Goal: Information Seeking & Learning: Learn about a topic

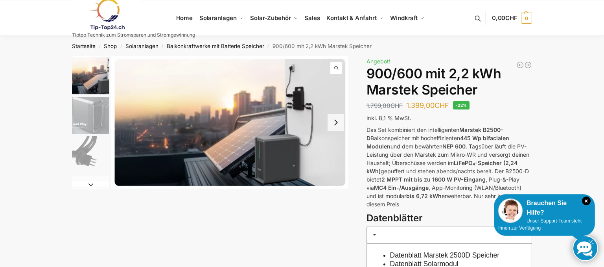
click at [222, 114] on img "1 / 8" at bounding box center [229, 122] width 237 height 132
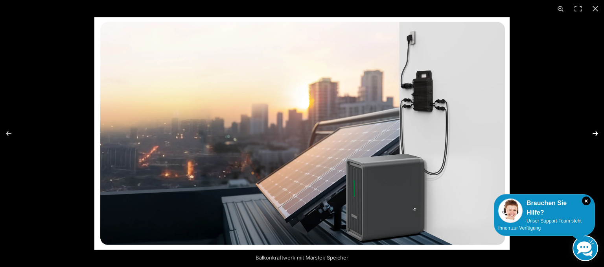
click at [595, 129] on button "Next (arrow right)" at bounding box center [590, 133] width 28 height 39
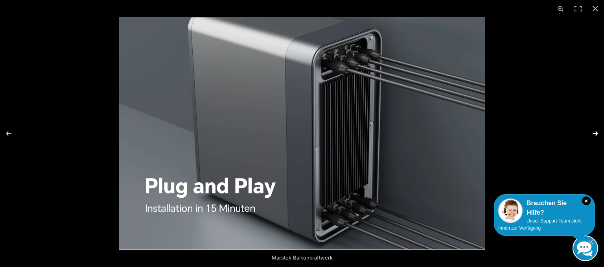
click at [595, 129] on button "Next (arrow right)" at bounding box center [590, 133] width 28 height 39
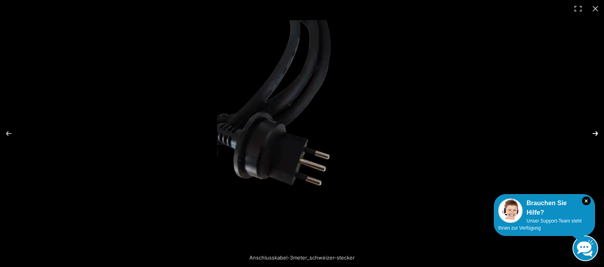
click at [595, 129] on button "Next (arrow right)" at bounding box center [590, 133] width 28 height 39
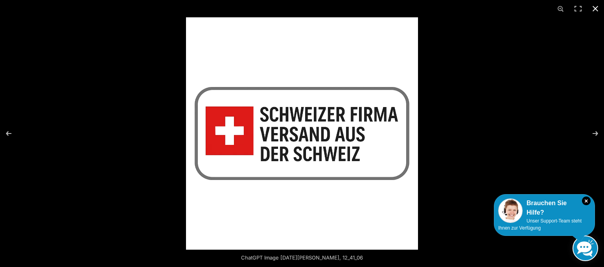
click at [595, 6] on button "Close (Esc)" at bounding box center [595, 8] width 17 height 17
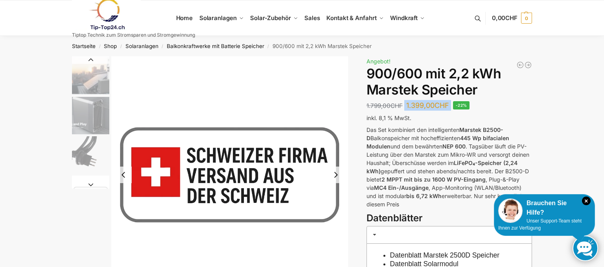
drag, startPoint x: 406, startPoint y: 109, endPoint x: 464, endPoint y: 106, distance: 57.8
click at [454, 106] on div "Steckerkraftwerk mit 8 KW Speicher und 8 Solarmodulen mit 3600 Watt 5.499,00 CH…" at bounding box center [449, 220] width 166 height 328
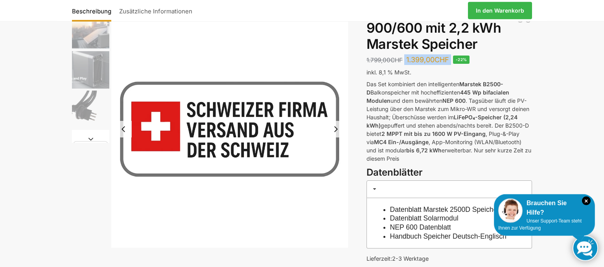
scroll to position [124, 0]
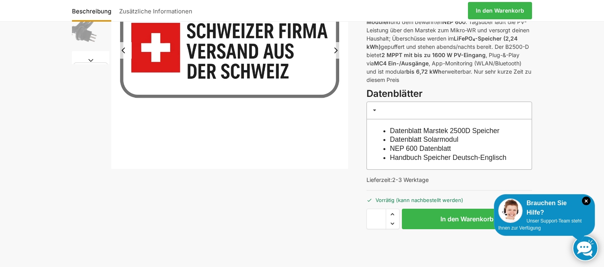
click at [414, 149] on link "NEP 600 Datenblatt" at bounding box center [420, 148] width 61 height 8
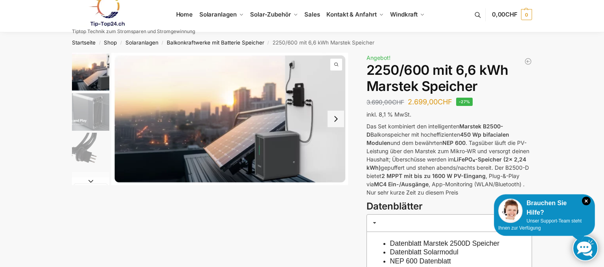
scroll to position [41, 0]
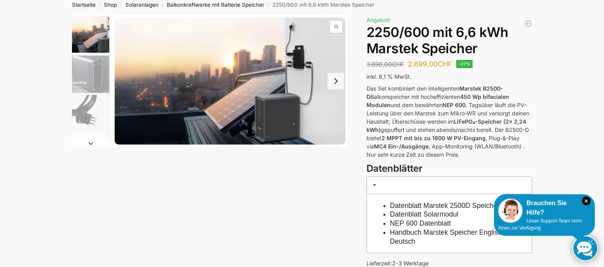
click at [96, 73] on img "2 / 9" at bounding box center [90, 73] width 37 height 37
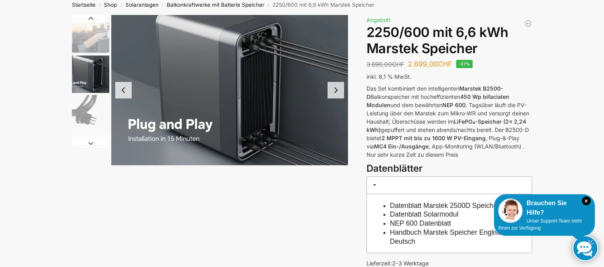
click at [176, 142] on img "2 / 9" at bounding box center [229, 90] width 237 height 150
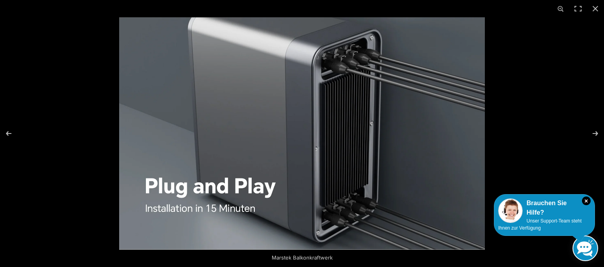
click at [176, 142] on img at bounding box center [302, 133] width 366 height 232
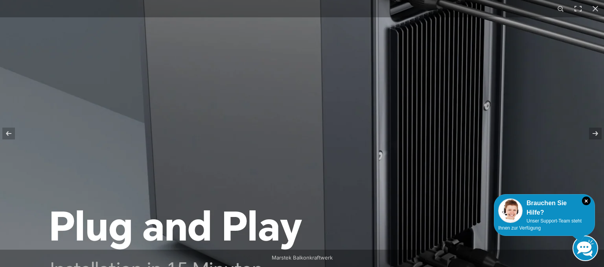
click at [408, 137] on img at bounding box center [352, 124] width 705 height 447
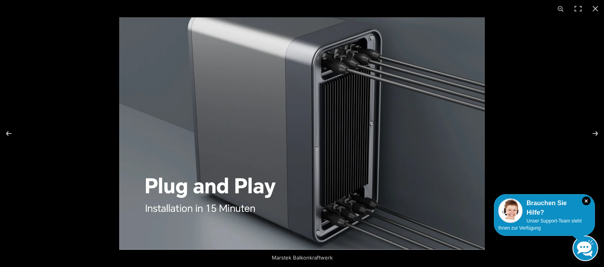
click at [350, 136] on img at bounding box center [302, 133] width 366 height 232
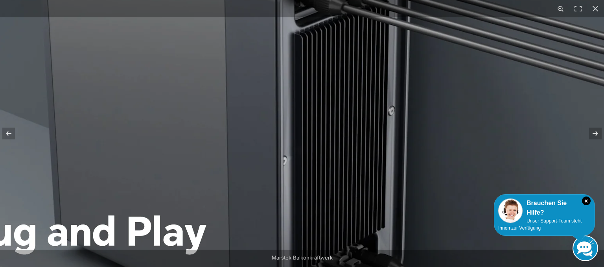
click at [348, 216] on img at bounding box center [256, 129] width 705 height 447
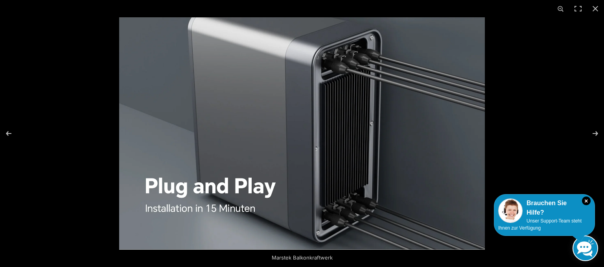
click at [355, 245] on img at bounding box center [302, 133] width 366 height 232
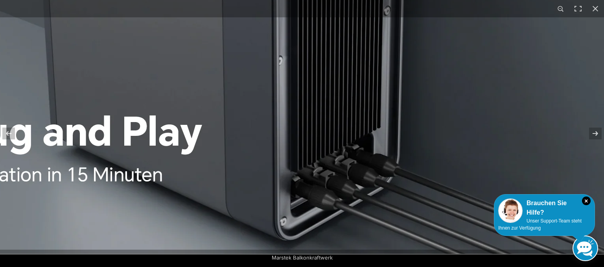
click at [191, 194] on img at bounding box center [252, 30] width 705 height 447
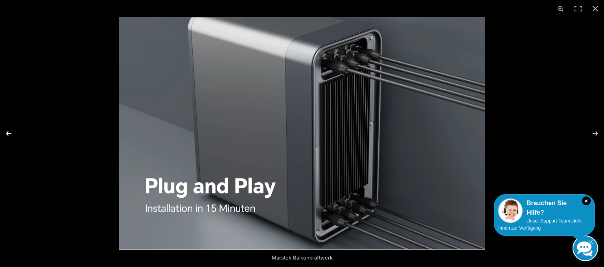
click at [9, 131] on button "Previous (arrow left)" at bounding box center [14, 133] width 28 height 39
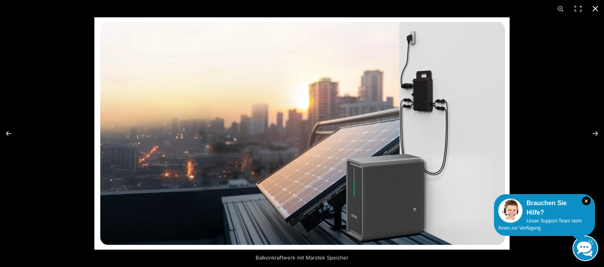
click at [595, 10] on button "Close (Esc)" at bounding box center [595, 8] width 17 height 17
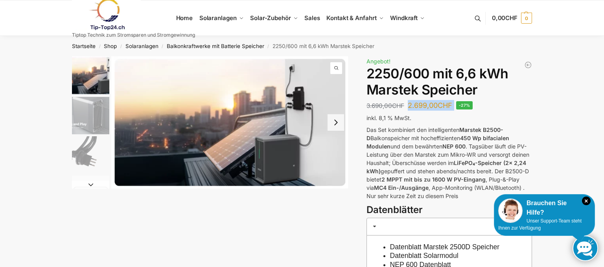
drag, startPoint x: 410, startPoint y: 106, endPoint x: 456, endPoint y: 106, distance: 46.0
click at [456, 106] on div "1350/600 mit 4,4 kWh Marstek Speicher 3.690,00 CHF Ursprünglicher Preis war: 3.…" at bounding box center [449, 210] width 166 height 309
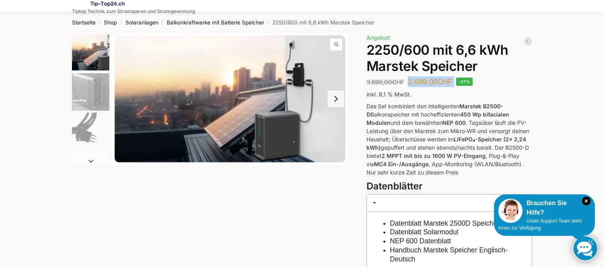
scroll to position [41, 0]
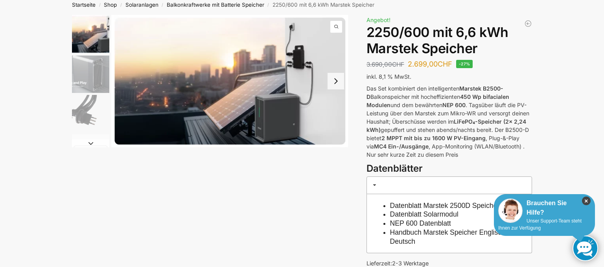
click at [587, 202] on icon "×" at bounding box center [586, 200] width 9 height 9
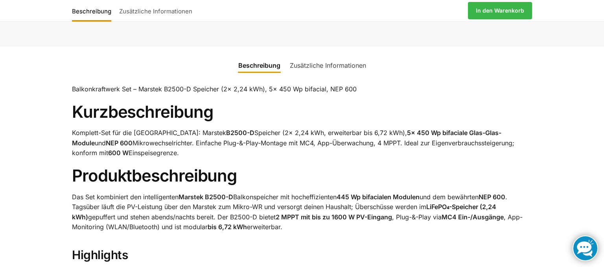
scroll to position [373, 0]
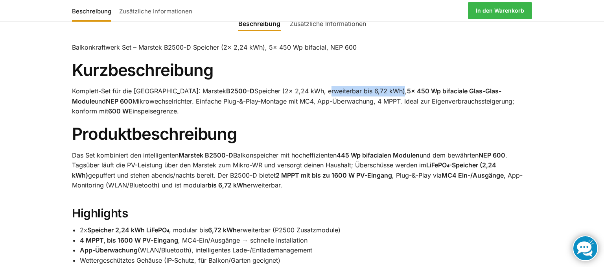
drag, startPoint x: 290, startPoint y: 90, endPoint x: 366, endPoint y: 93, distance: 75.5
click at [366, 93] on p "Komplett-Set für die Schweiz: Marstek B2500-D Speicher (2x 2,24 kWh, erweiterba…" at bounding box center [302, 101] width 460 height 30
drag, startPoint x: 371, startPoint y: 90, endPoint x: 395, endPoint y: 92, distance: 24.1
click at [395, 92] on strong "5× 450 Wp bifaciale Glas-Glas-Module" at bounding box center [286, 96] width 429 height 18
drag, startPoint x: 232, startPoint y: 101, endPoint x: 255, endPoint y: 101, distance: 23.2
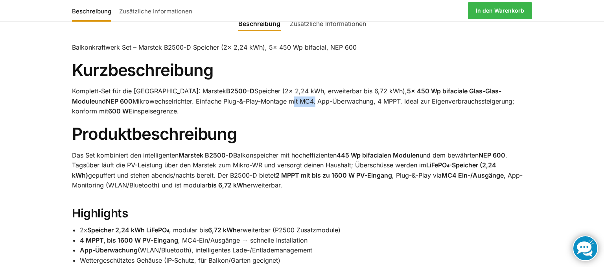
click at [255, 101] on p "Komplett-Set für die Schweiz: Marstek B2500-D Speicher (2x 2,24 kWh, erweiterba…" at bounding box center [302, 101] width 460 height 30
drag, startPoint x: 493, startPoint y: 101, endPoint x: 520, endPoint y: 100, distance: 26.7
click at [520, 100] on p "Komplett-Set für die Schweiz: Marstek B2500-D Speicher (2x 2,24 kWh, erweiterba…" at bounding box center [302, 101] width 460 height 30
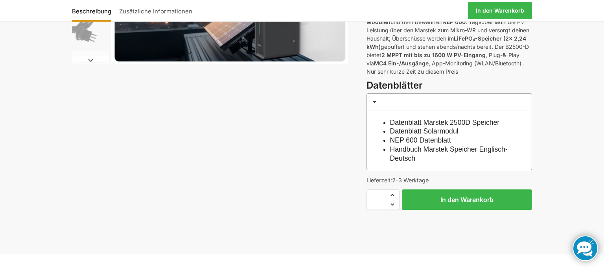
scroll to position [0, 0]
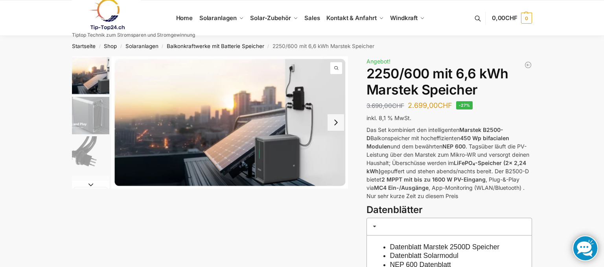
click at [265, 131] on img "1 / 9" at bounding box center [229, 122] width 237 height 132
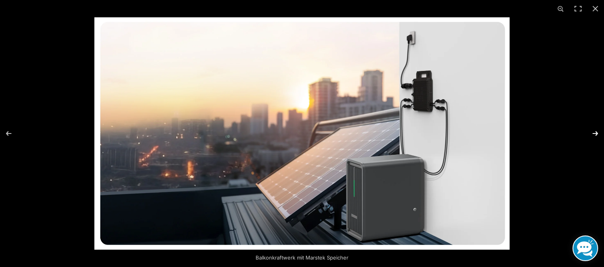
click at [597, 135] on button "Next (arrow right)" at bounding box center [590, 133] width 28 height 39
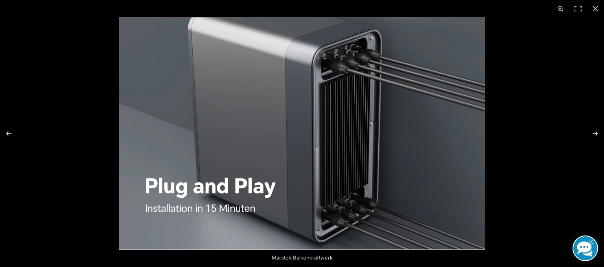
click at [370, 131] on img at bounding box center [302, 133] width 366 height 232
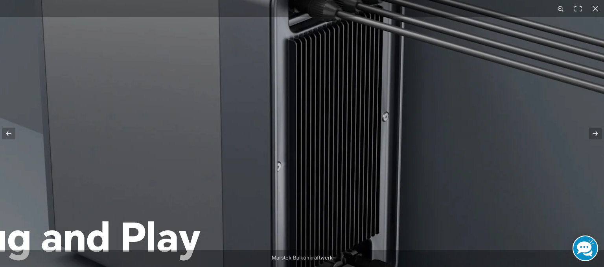
click at [320, 90] on img at bounding box center [251, 135] width 705 height 447
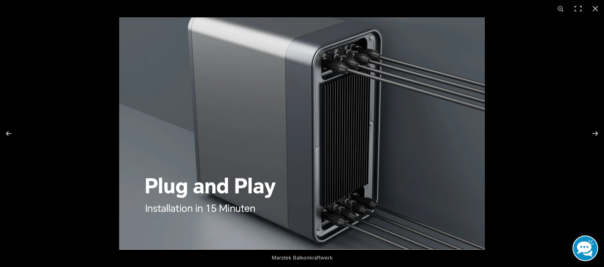
click at [345, 51] on img at bounding box center [302, 133] width 366 height 232
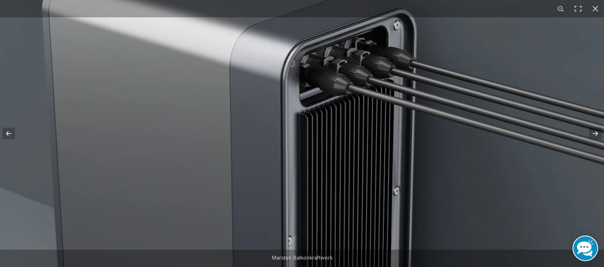
click at [221, 117] on img at bounding box center [262, 209] width 705 height 447
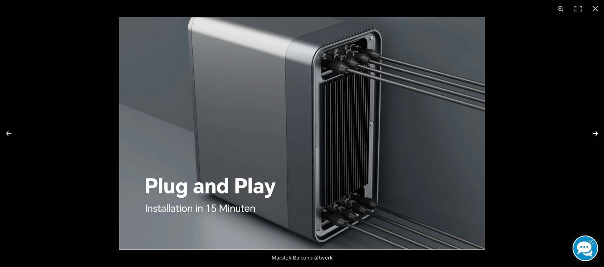
click at [593, 136] on button "Next (arrow right)" at bounding box center [590, 133] width 28 height 39
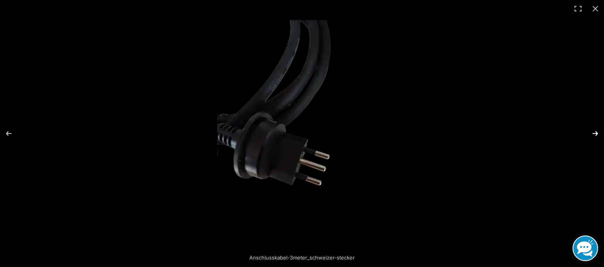
click at [590, 132] on button "Next (arrow right)" at bounding box center [590, 133] width 28 height 39
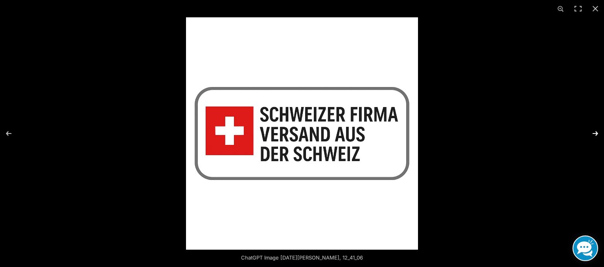
click at [590, 132] on button "Next (arrow right)" at bounding box center [590, 133] width 28 height 39
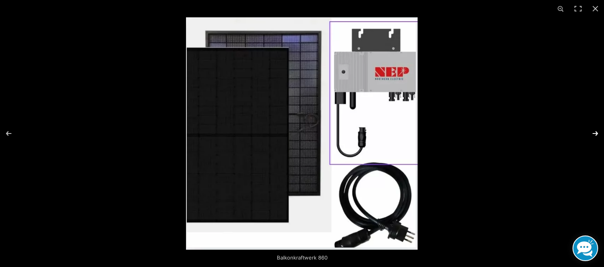
click at [592, 132] on button "Next (arrow right)" at bounding box center [590, 133] width 28 height 39
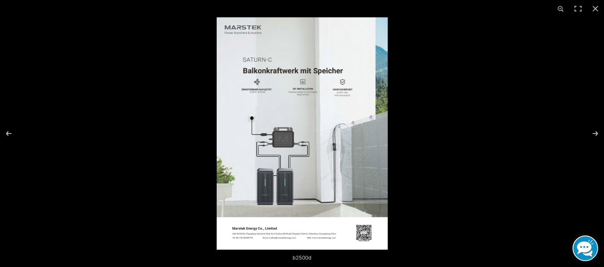
click at [311, 78] on img at bounding box center [302, 133] width 171 height 232
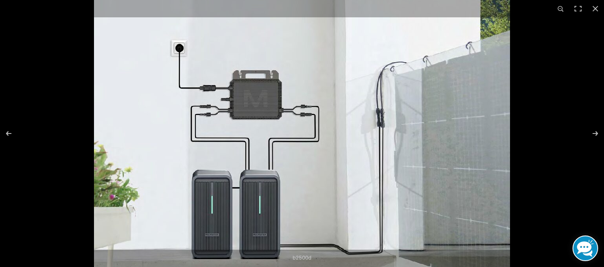
click at [157, 210] on img at bounding box center [302, 85] width 416 height 565
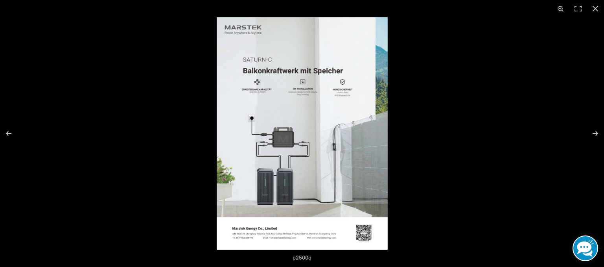
click at [276, 182] on img at bounding box center [302, 133] width 171 height 232
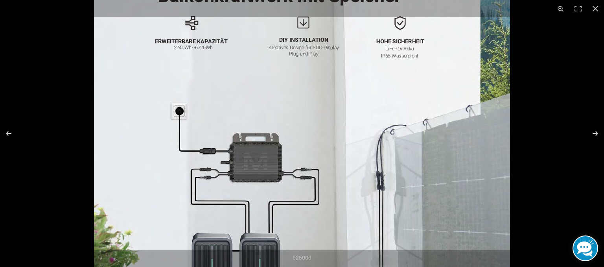
click at [318, 155] on img at bounding box center [302, 148] width 416 height 565
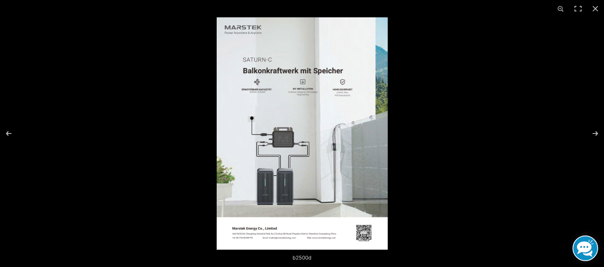
click at [293, 106] on img at bounding box center [302, 133] width 171 height 232
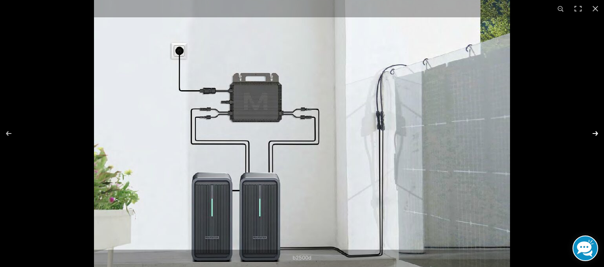
click at [597, 133] on button "Next (arrow right)" at bounding box center [590, 133] width 28 height 39
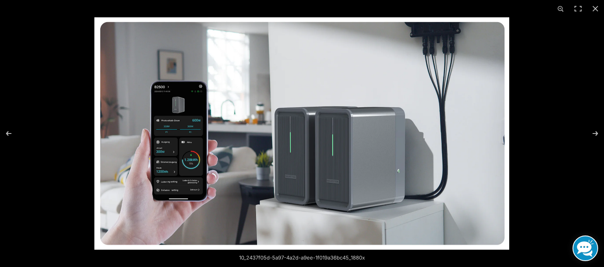
click at [166, 145] on img at bounding box center [301, 133] width 415 height 232
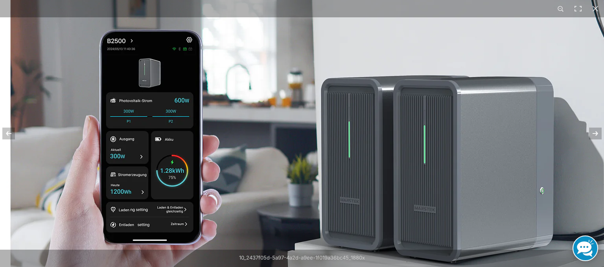
click at [135, 143] on img at bounding box center [369, 123] width 739 height 413
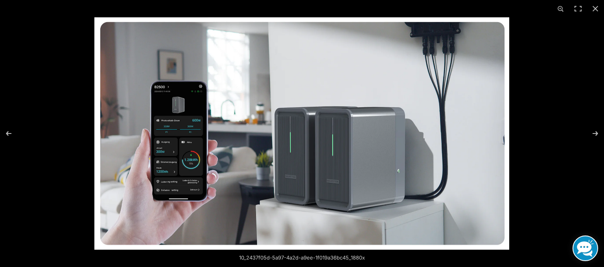
click at [185, 138] on img at bounding box center [301, 133] width 415 height 232
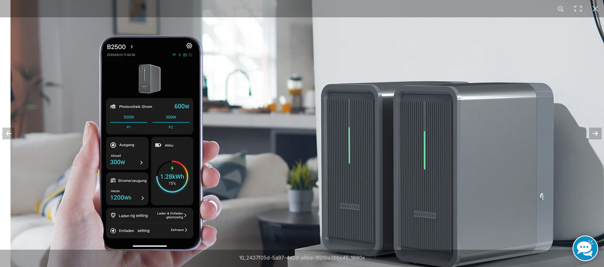
click at [175, 235] on img at bounding box center [369, 129] width 739 height 413
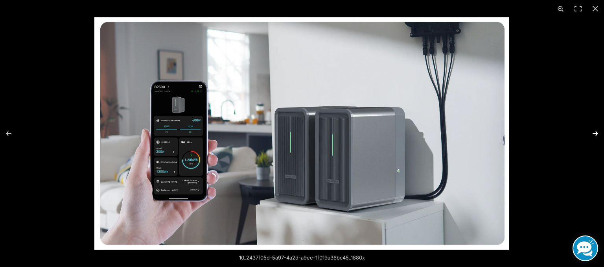
click at [594, 131] on button "Next (arrow right)" at bounding box center [590, 133] width 28 height 39
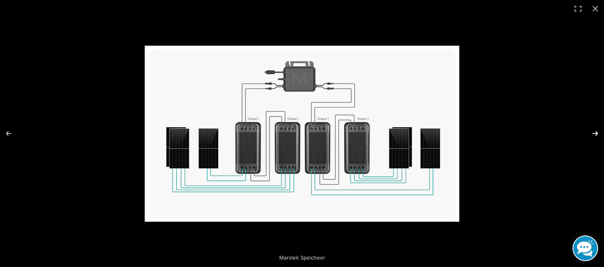
click at [595, 139] on button "Next (arrow right)" at bounding box center [590, 133] width 28 height 39
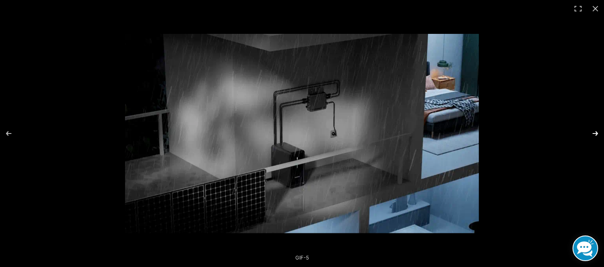
click at [594, 134] on button "Next (arrow right)" at bounding box center [590, 133] width 28 height 39
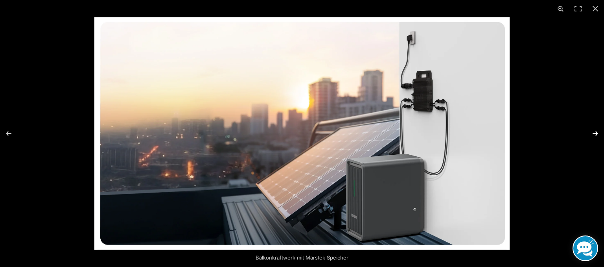
click at [592, 137] on button "Next (arrow right)" at bounding box center [590, 133] width 28 height 39
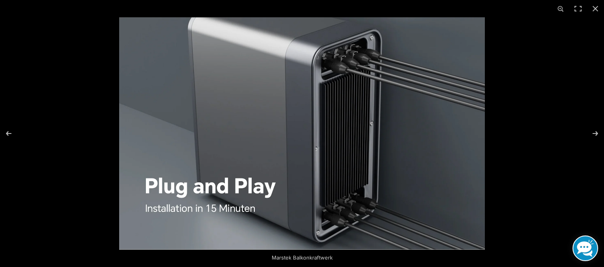
scroll to position [252, 0]
click at [597, 137] on button "Next (arrow right)" at bounding box center [590, 133] width 28 height 39
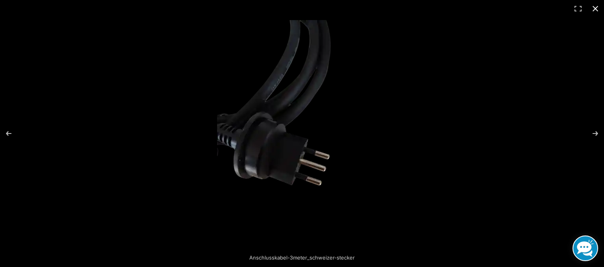
click at [597, 7] on button "Close (Esc)" at bounding box center [595, 8] width 17 height 17
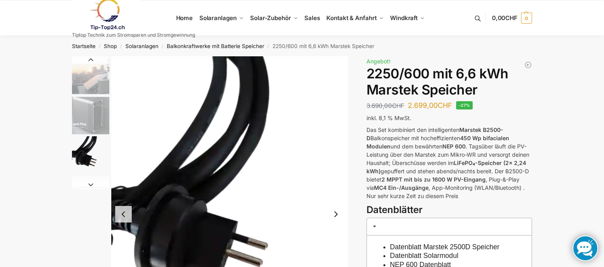
click at [99, 185] on button "Next slide" at bounding box center [90, 184] width 37 height 8
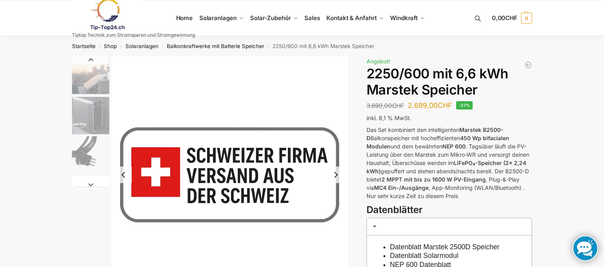
click at [99, 183] on button "Next slide" at bounding box center [90, 184] width 37 height 8
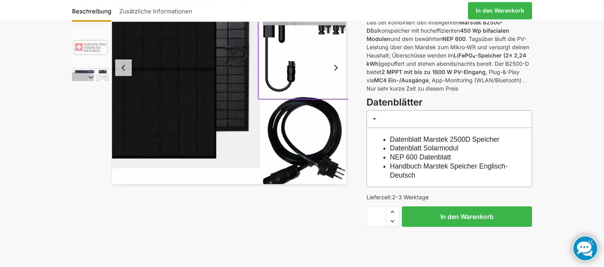
scroll to position [124, 0]
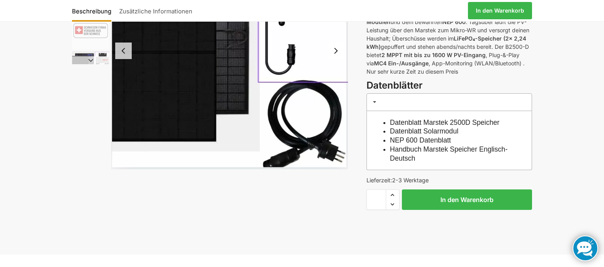
click at [434, 132] on link "Datenblatt Solarmodul" at bounding box center [424, 131] width 68 height 8
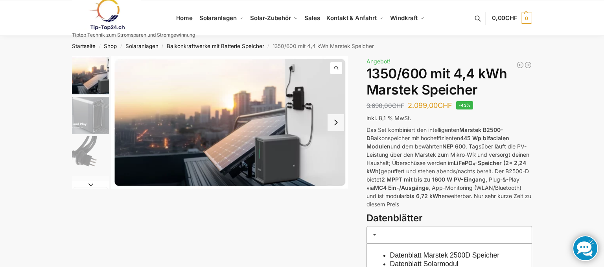
click at [311, 142] on img "1 / 9" at bounding box center [229, 122] width 237 height 132
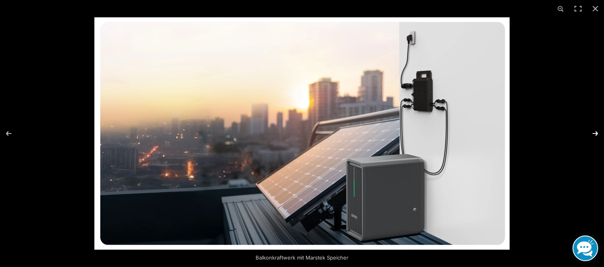
click at [592, 134] on button "Next (arrow right)" at bounding box center [590, 133] width 28 height 39
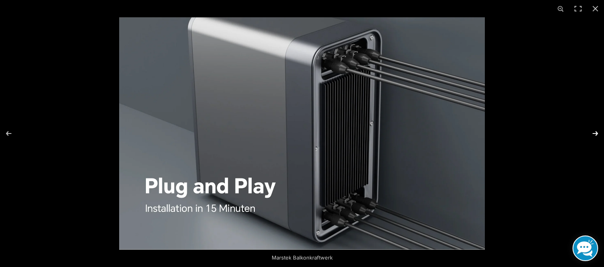
click at [592, 134] on button "Next (arrow right)" at bounding box center [590, 133] width 28 height 39
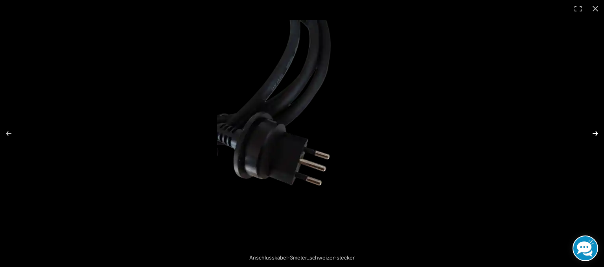
click at [592, 134] on button "Next (arrow right)" at bounding box center [590, 133] width 28 height 39
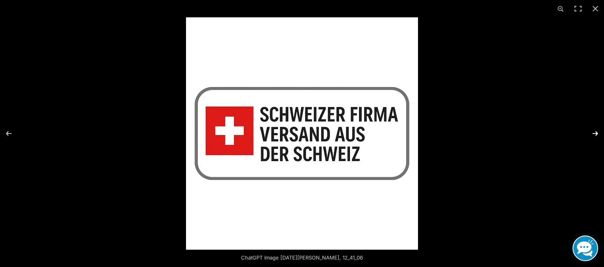
click at [592, 134] on button "Next (arrow right)" at bounding box center [590, 133] width 28 height 39
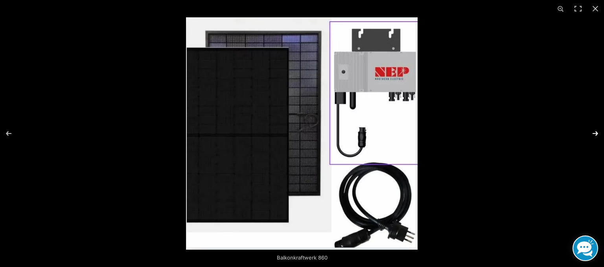
click at [592, 134] on button "Next (arrow right)" at bounding box center [590, 133] width 28 height 39
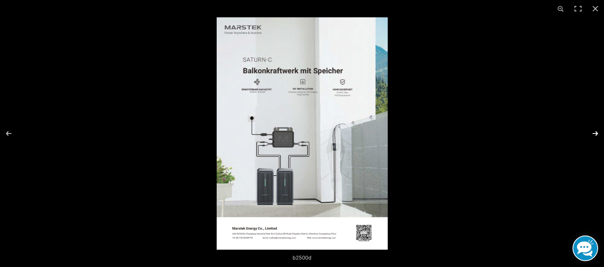
click at [592, 134] on button "Next (arrow right)" at bounding box center [590, 133] width 28 height 39
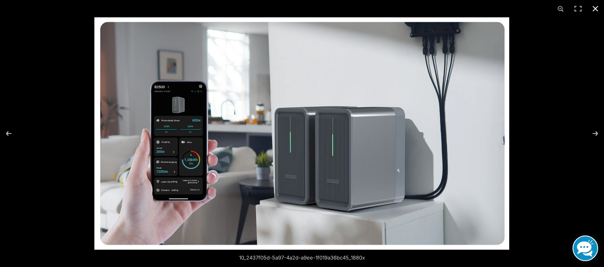
click at [594, 6] on button "Close (Esc)" at bounding box center [595, 8] width 17 height 17
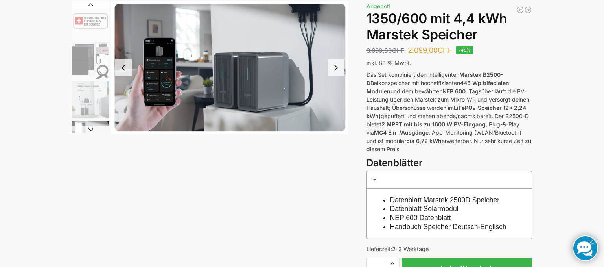
scroll to position [83, 0]
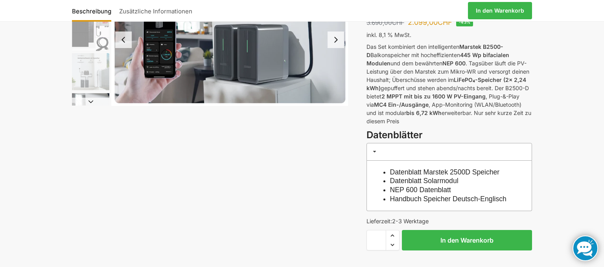
click at [414, 199] on link "Handbuch Speicher Deutsch-Englisch" at bounding box center [448, 199] width 116 height 8
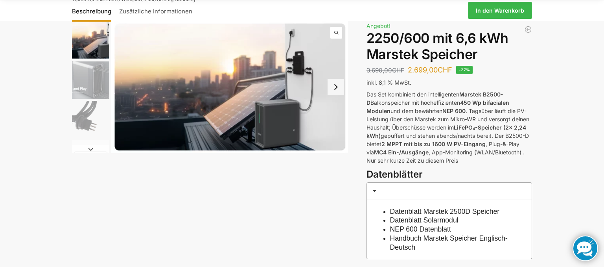
scroll to position [83, 0]
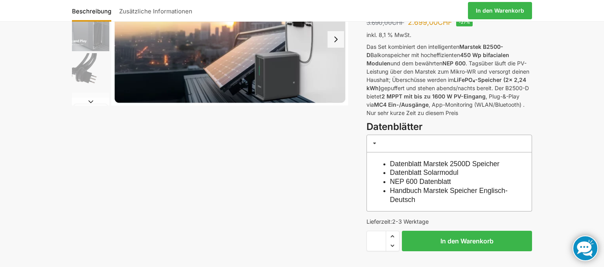
click at [440, 163] on link "Datenblatt Marstek 2500D Speicher" at bounding box center [445, 164] width 110 height 8
